Goal: Task Accomplishment & Management: Manage account settings

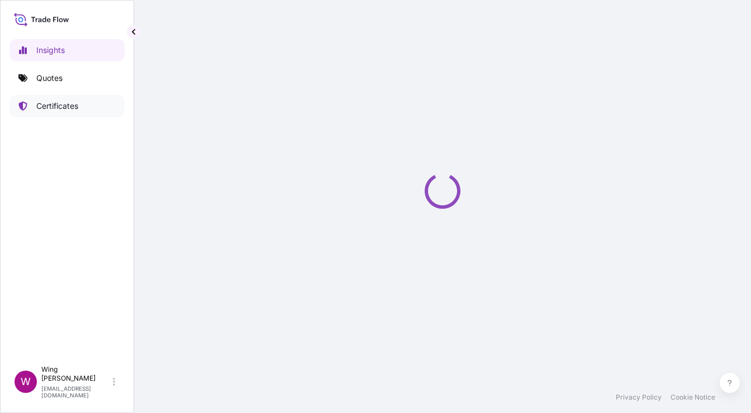
select select "2025"
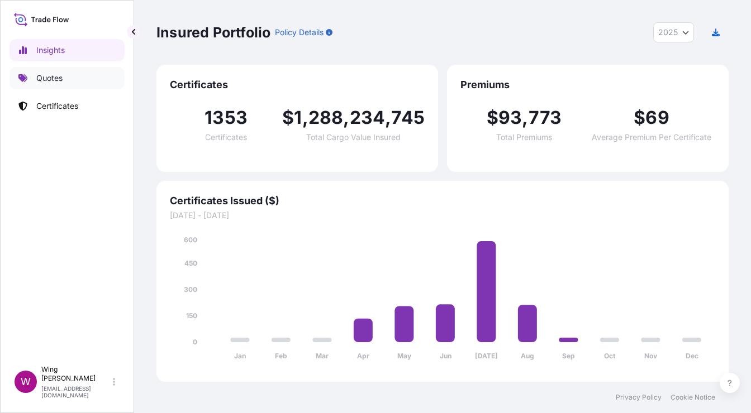
click at [51, 84] on link "Quotes" at bounding box center [66, 78] width 115 height 22
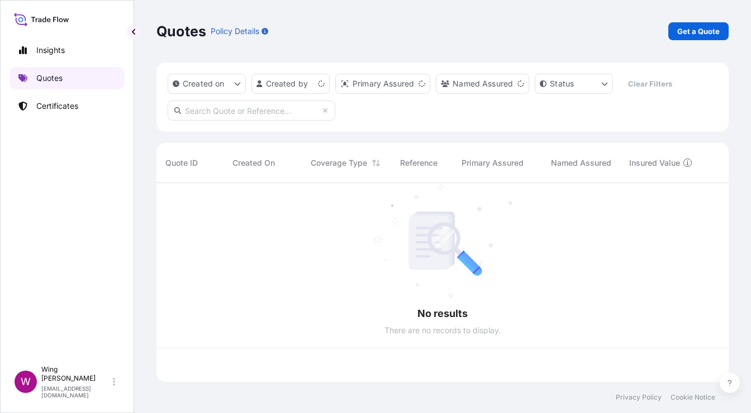
scroll to position [194, 560]
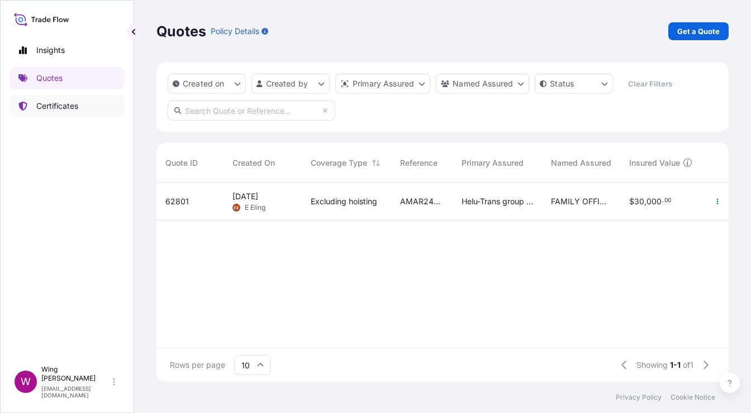
click at [56, 105] on p "Certificates" at bounding box center [57, 106] width 42 height 11
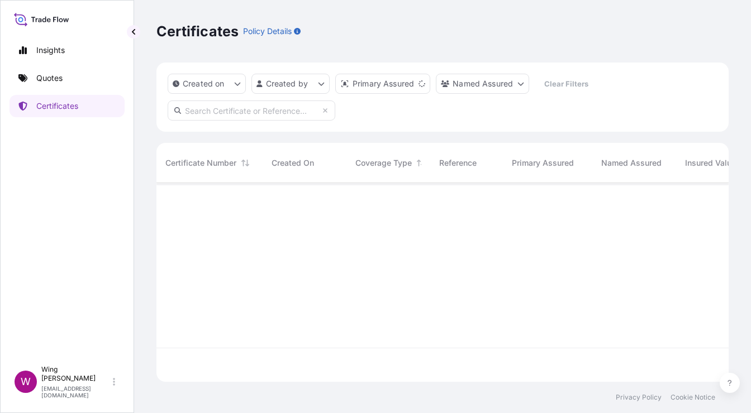
scroll to position [194, 560]
click at [208, 113] on input "text" at bounding box center [252, 111] width 168 height 20
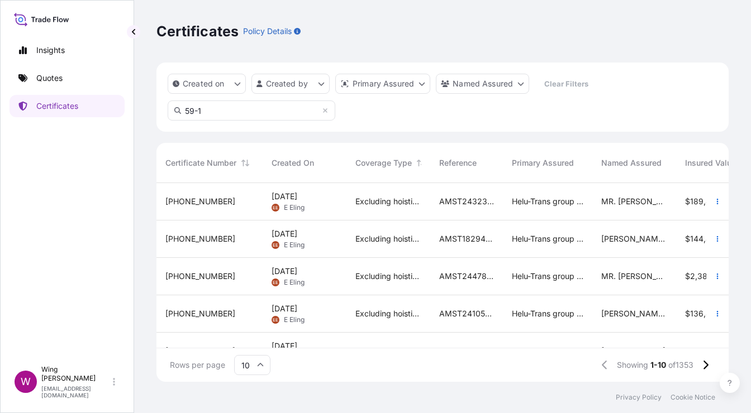
click at [240, 103] on input "59-1" at bounding box center [252, 111] width 168 height 20
click at [236, 110] on input "59-1" at bounding box center [252, 111] width 168 height 20
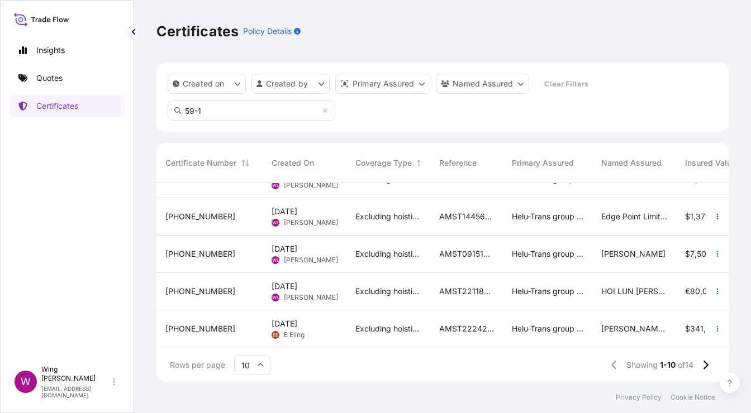
scroll to position [0, 0]
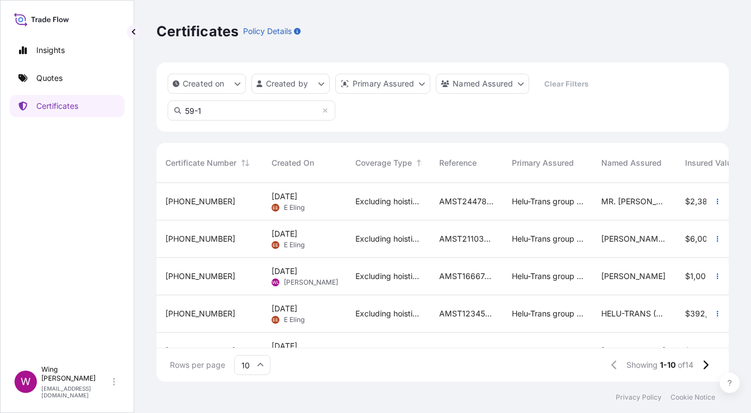
drag, startPoint x: 235, startPoint y: 110, endPoint x: 167, endPoint y: 111, distance: 67.6
click at [170, 110] on input "59-1" at bounding box center [252, 111] width 168 height 20
click at [249, 121] on div "Created on Created by Primary Assured Named Assured Clear Filters 31504-59" at bounding box center [442, 97] width 572 height 69
click at [248, 112] on input "31504-59" at bounding box center [252, 111] width 168 height 20
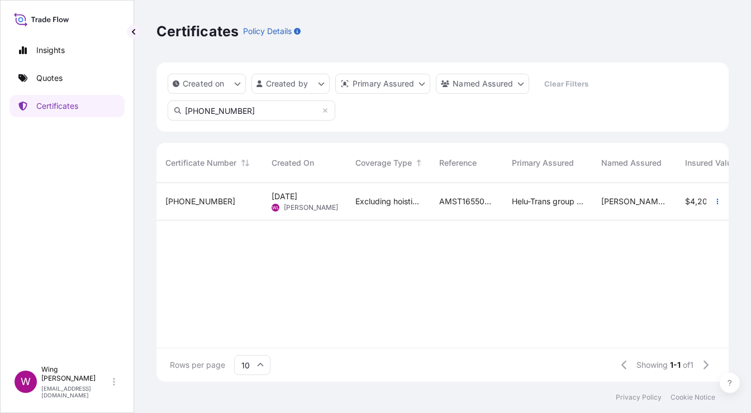
type input "[PHONE_NUMBER]"
click at [235, 199] on div "[PHONE_NUMBER]" at bounding box center [209, 201] width 88 height 11
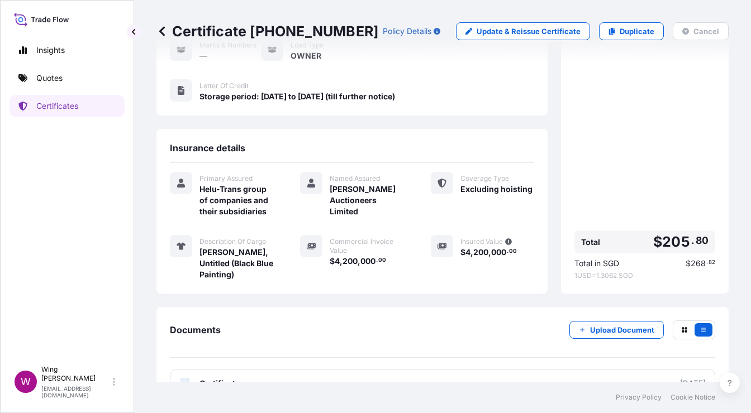
scroll to position [201, 0]
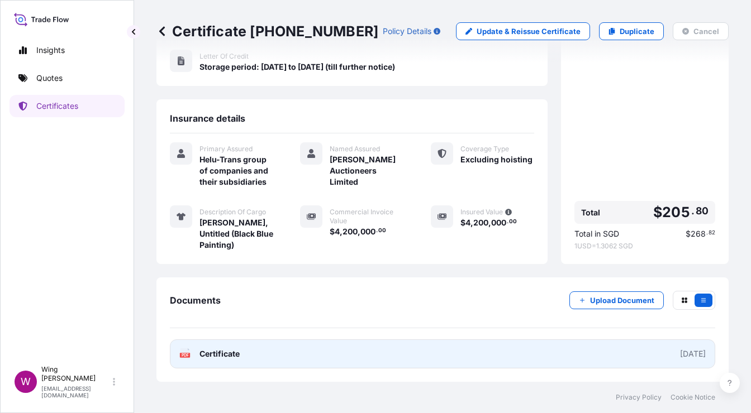
click at [183, 354] on text "PDF" at bounding box center [185, 356] width 7 height 4
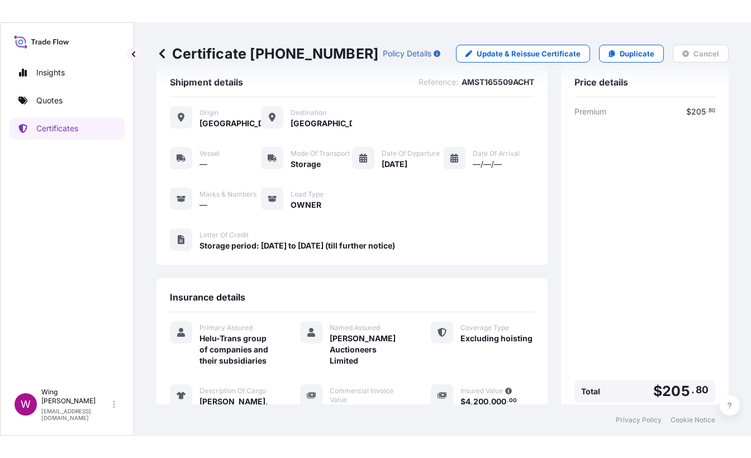
scroll to position [0, 0]
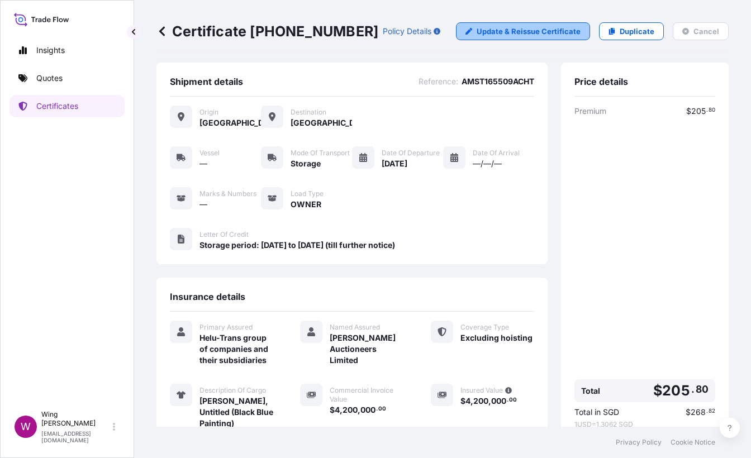
click at [477, 29] on p "Update & Reissue Certificate" at bounding box center [529, 31] width 104 height 11
select select "STORAGE"
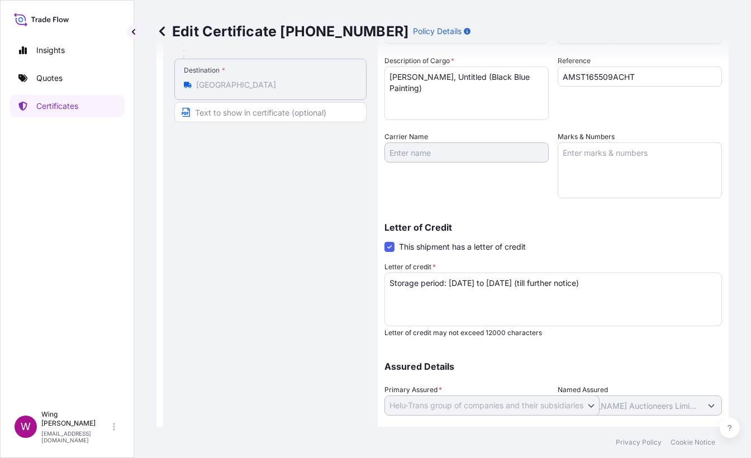
scroll to position [223, 0]
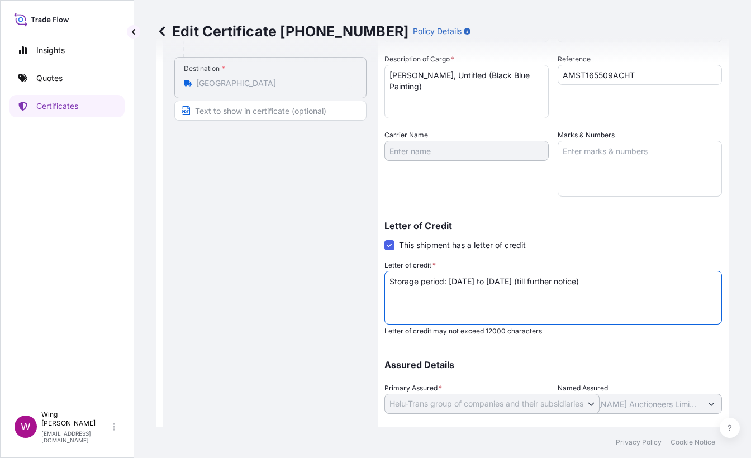
drag, startPoint x: 507, startPoint y: 282, endPoint x: 629, endPoint y: 281, distance: 121.8
click at [629, 281] on textarea "Storage period: [DATE] to [DATE] (till further notice)" at bounding box center [552, 298] width 337 height 54
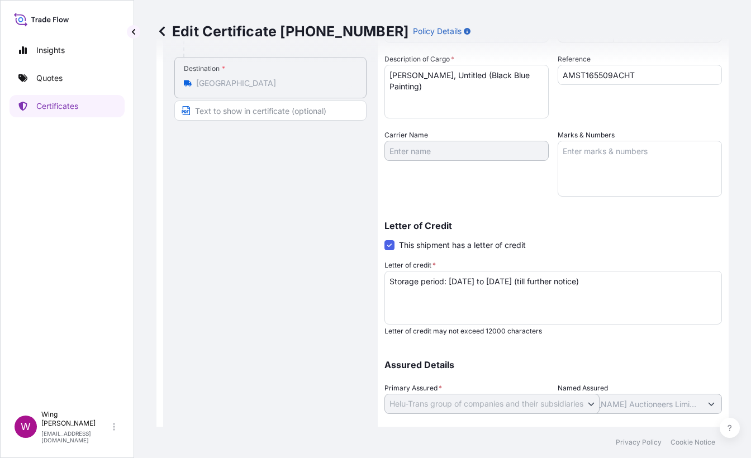
click at [471, 308] on textarea "Storage period: [DATE] to [DATE] (till further notice)" at bounding box center [552, 298] width 337 height 54
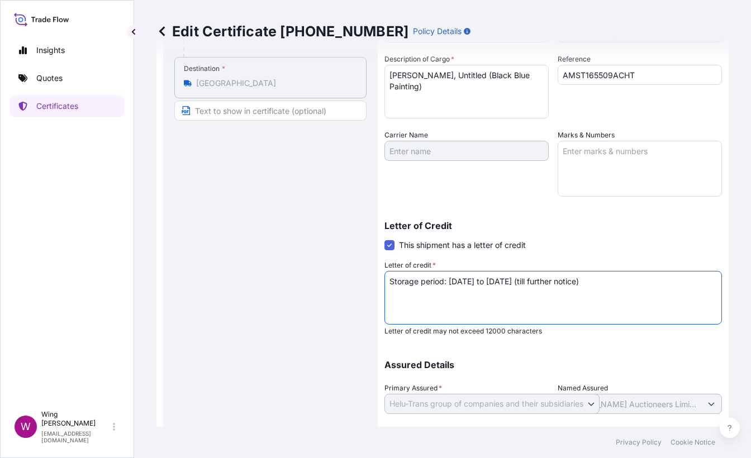
drag, startPoint x: 505, startPoint y: 280, endPoint x: 629, endPoint y: 275, distance: 124.1
click at [629, 275] on textarea "Storage period: [DATE] to [DATE] (till further notice)" at bounding box center [552, 298] width 337 height 54
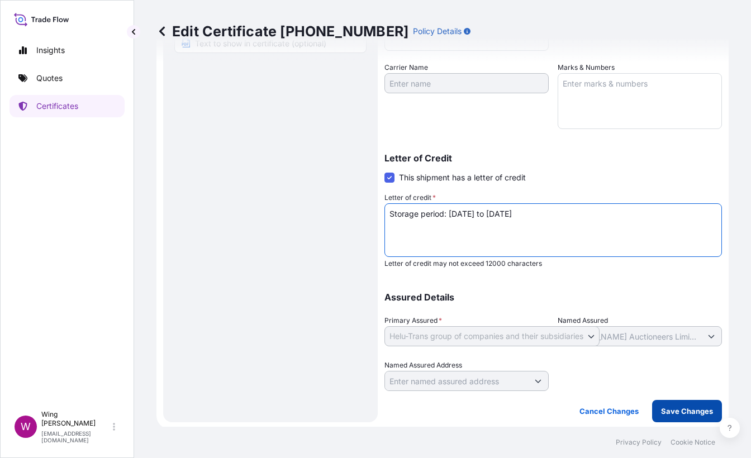
type textarea "Storage period: [DATE] to [DATE]"
click at [661, 408] on p "Save Changes" at bounding box center [687, 411] width 52 height 11
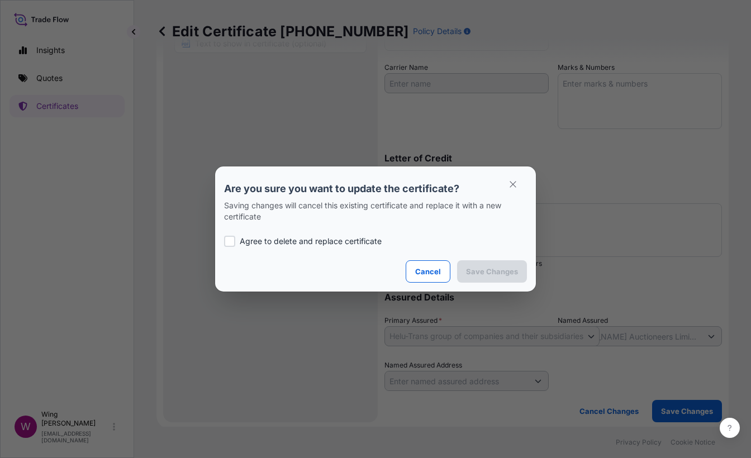
click at [225, 244] on div at bounding box center [229, 241] width 11 height 11
checkbox input "true"
click at [479, 274] on p "Save Changes" at bounding box center [492, 271] width 52 height 11
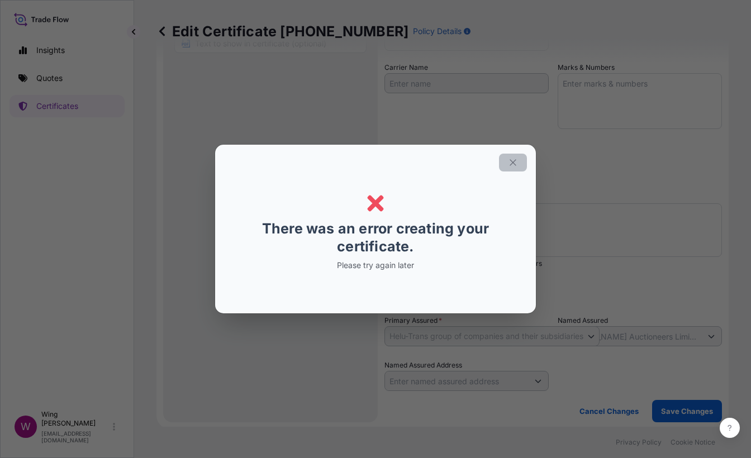
click at [512, 163] on icon "button" at bounding box center [513, 162] width 6 height 6
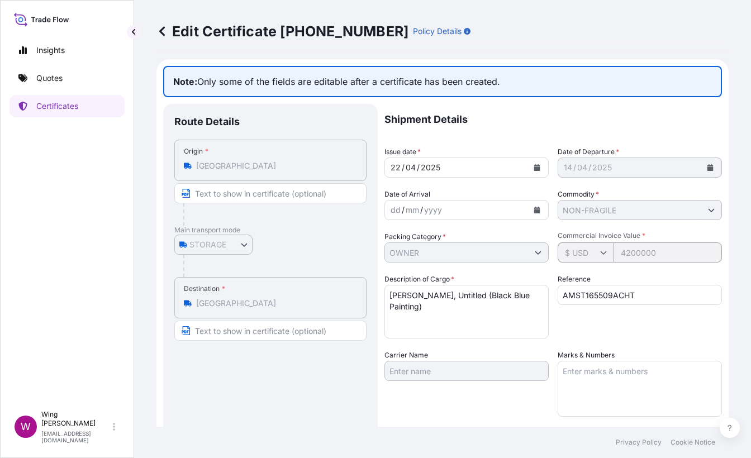
scroll to position [0, 0]
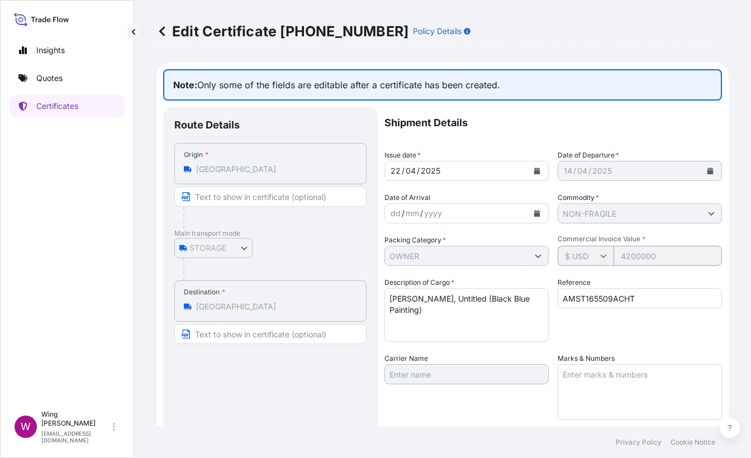
click at [157, 31] on icon at bounding box center [161, 31] width 11 height 11
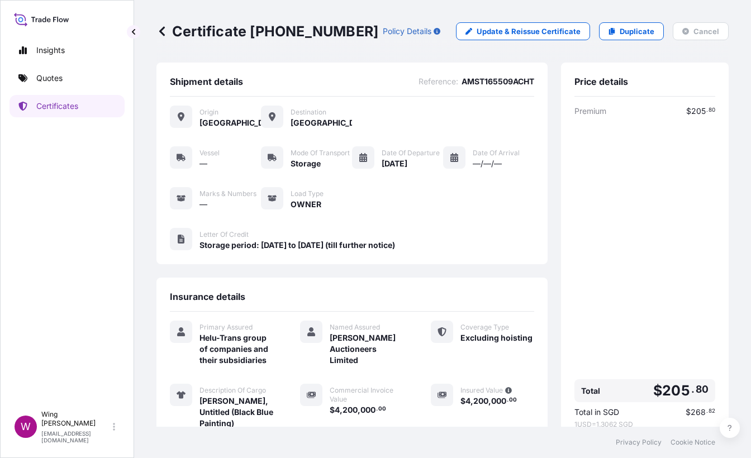
click at [164, 27] on icon at bounding box center [162, 30] width 6 height 9
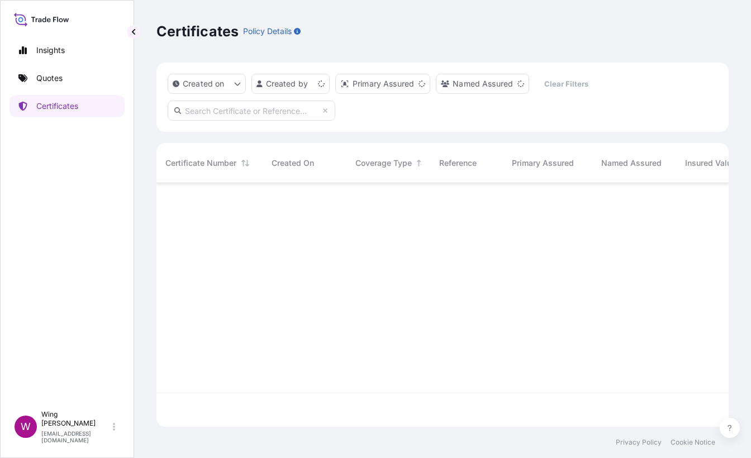
scroll to position [239, 560]
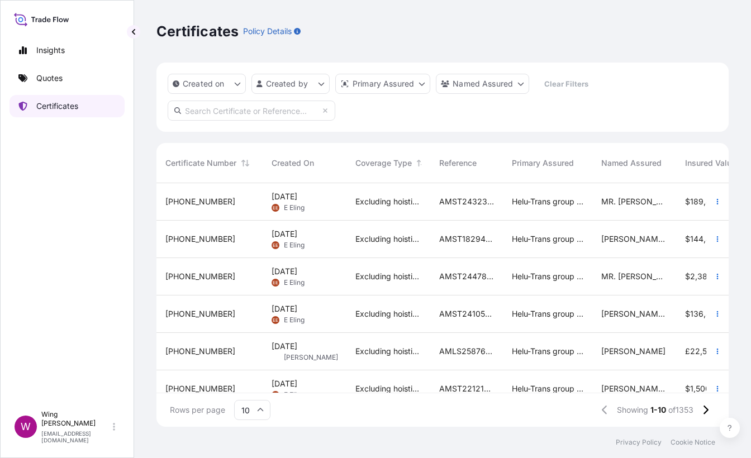
click at [65, 107] on p "Certificates" at bounding box center [57, 106] width 42 height 11
click at [216, 113] on input "text" at bounding box center [252, 111] width 168 height 20
click at [272, 108] on input "text" at bounding box center [252, 111] width 168 height 20
paste input "[PHONE_NUMBER]"
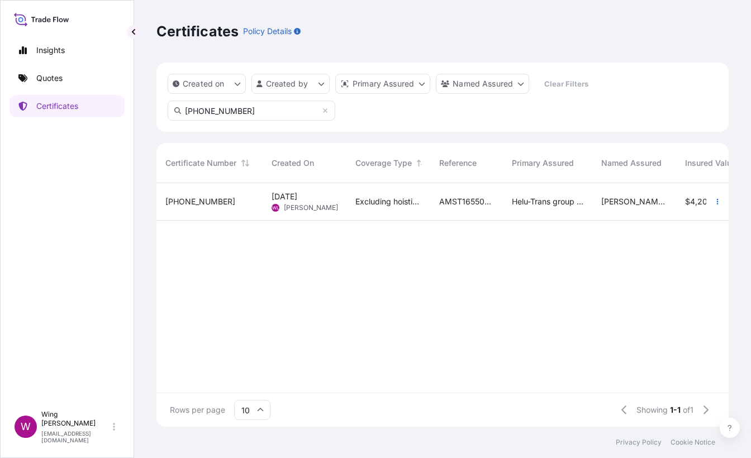
type input "[PHONE_NUMBER]"
click at [317, 204] on div "[PERSON_NAME] [PERSON_NAME]" at bounding box center [305, 207] width 66 height 9
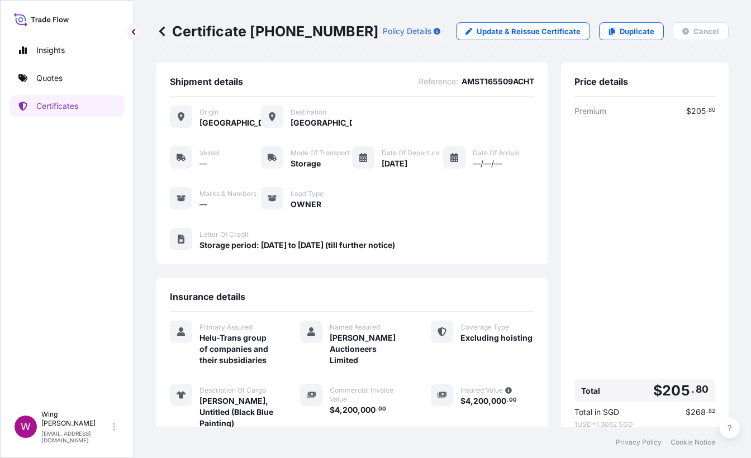
scroll to position [149, 0]
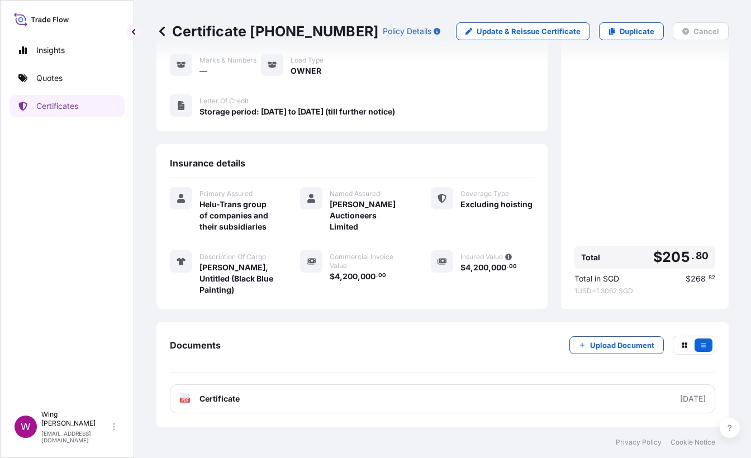
click at [377, 128] on div "Origin [GEOGRAPHIC_DATA] Destination [GEOGRAPHIC_DATA] Vessel — Mode of Transpo…" at bounding box center [352, 50] width 364 height 175
